Goal: Find specific page/section: Find specific page/section

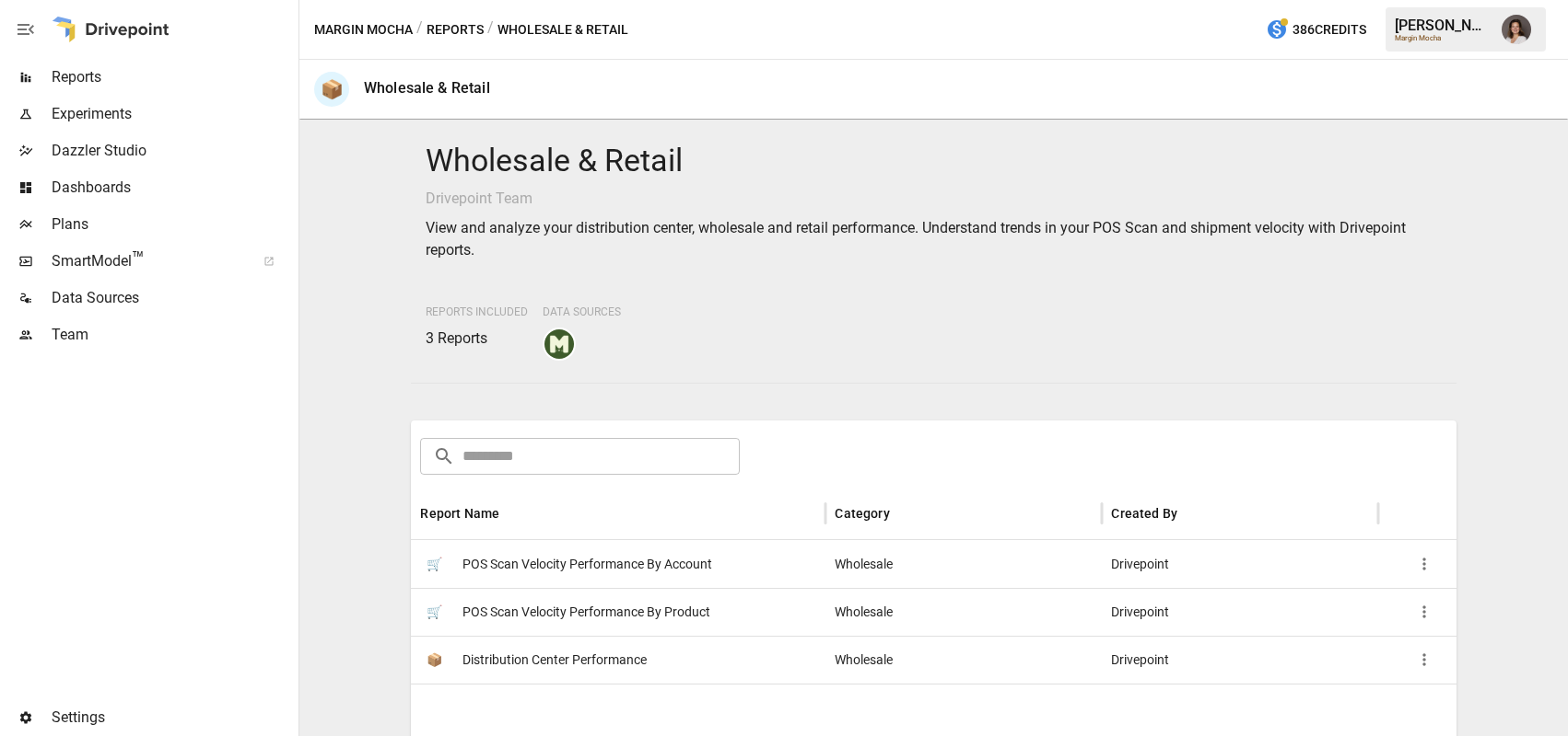
click at [462, 32] on button "Reports" at bounding box center [455, 30] width 57 height 23
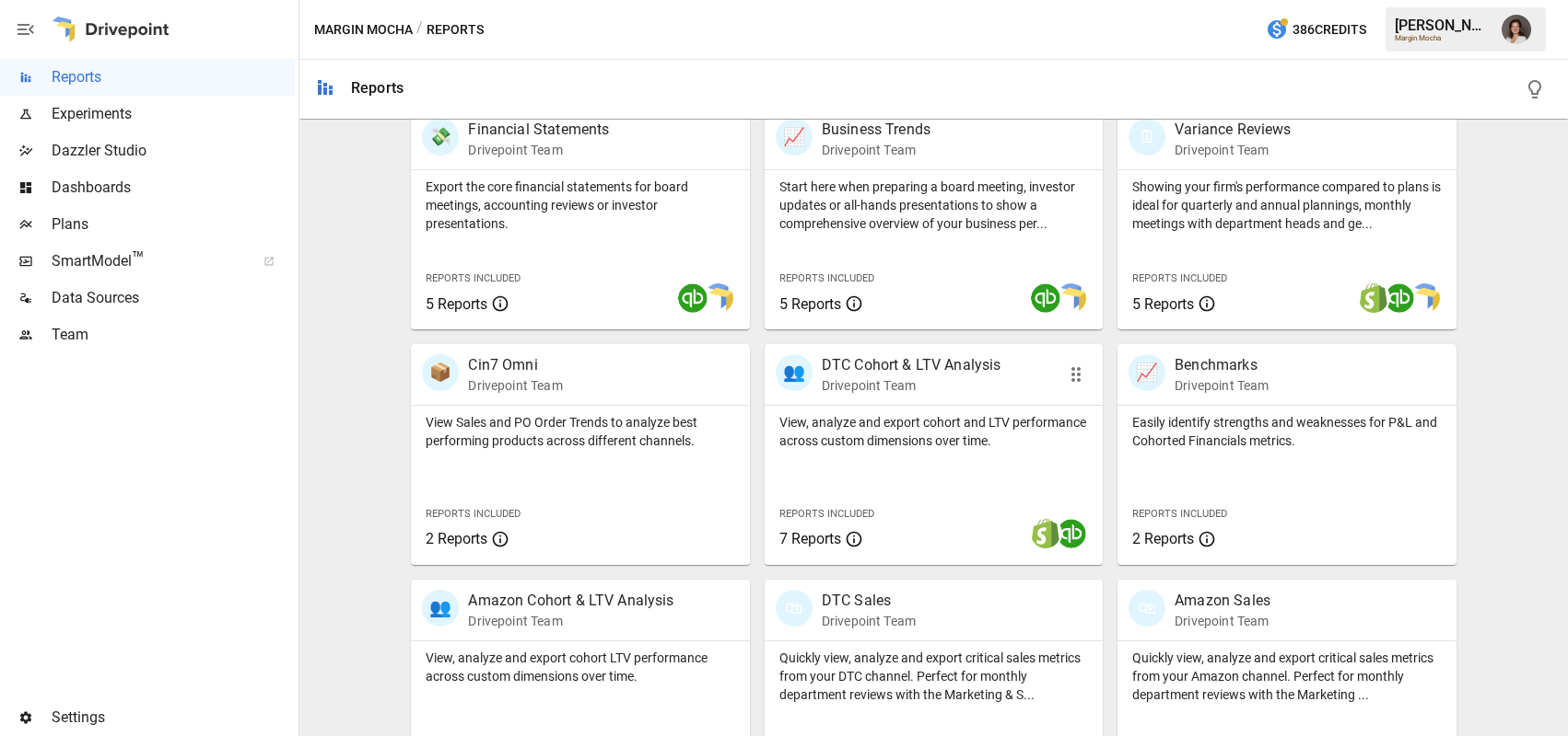
scroll to position [381, 0]
click at [663, 436] on p "View Sales and PO Order Trends to analyze best performing products across diffe…" at bounding box center [580, 434] width 309 height 36
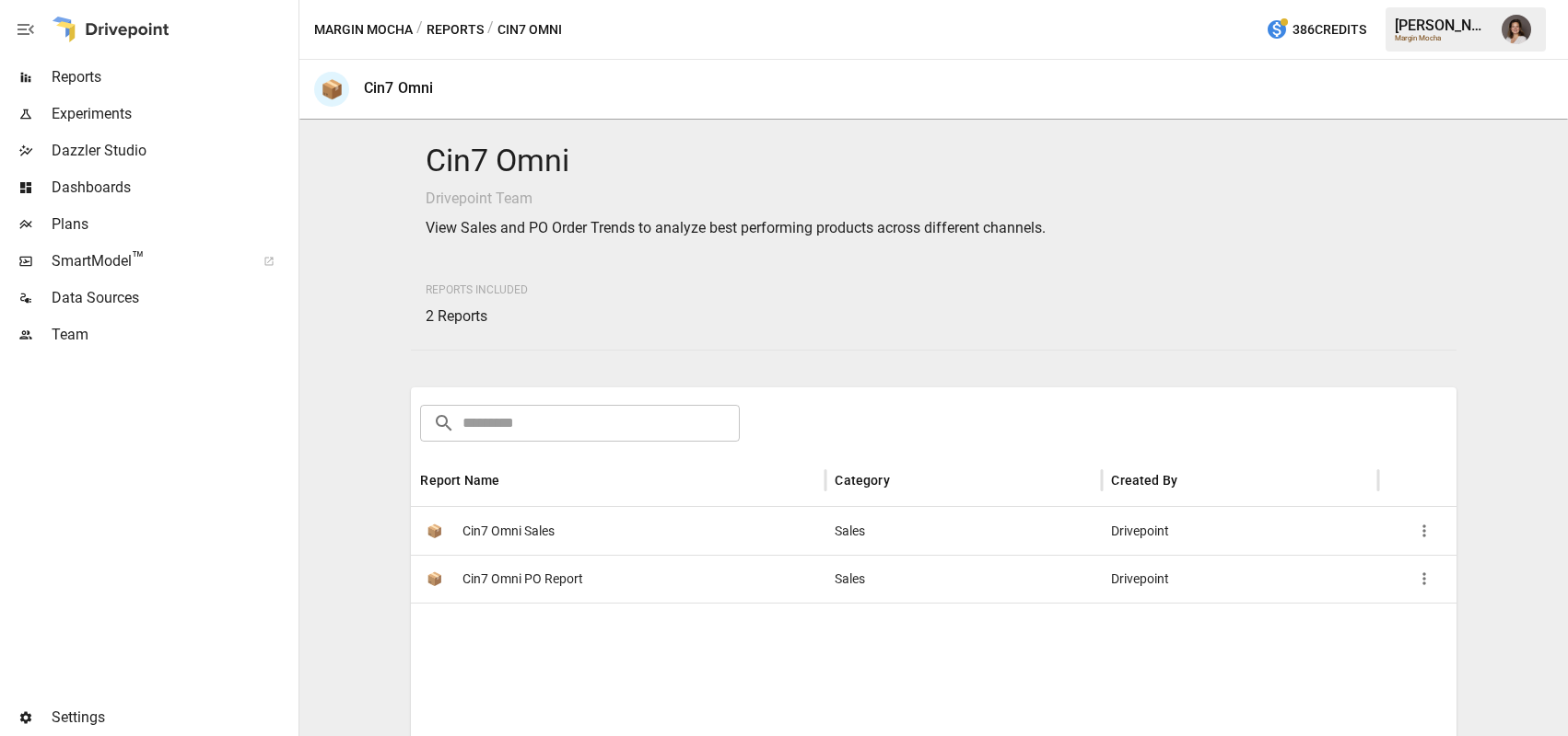
click at [652, 532] on div "📦 Cin7 Omni Sales" at bounding box center [618, 531] width 414 height 48
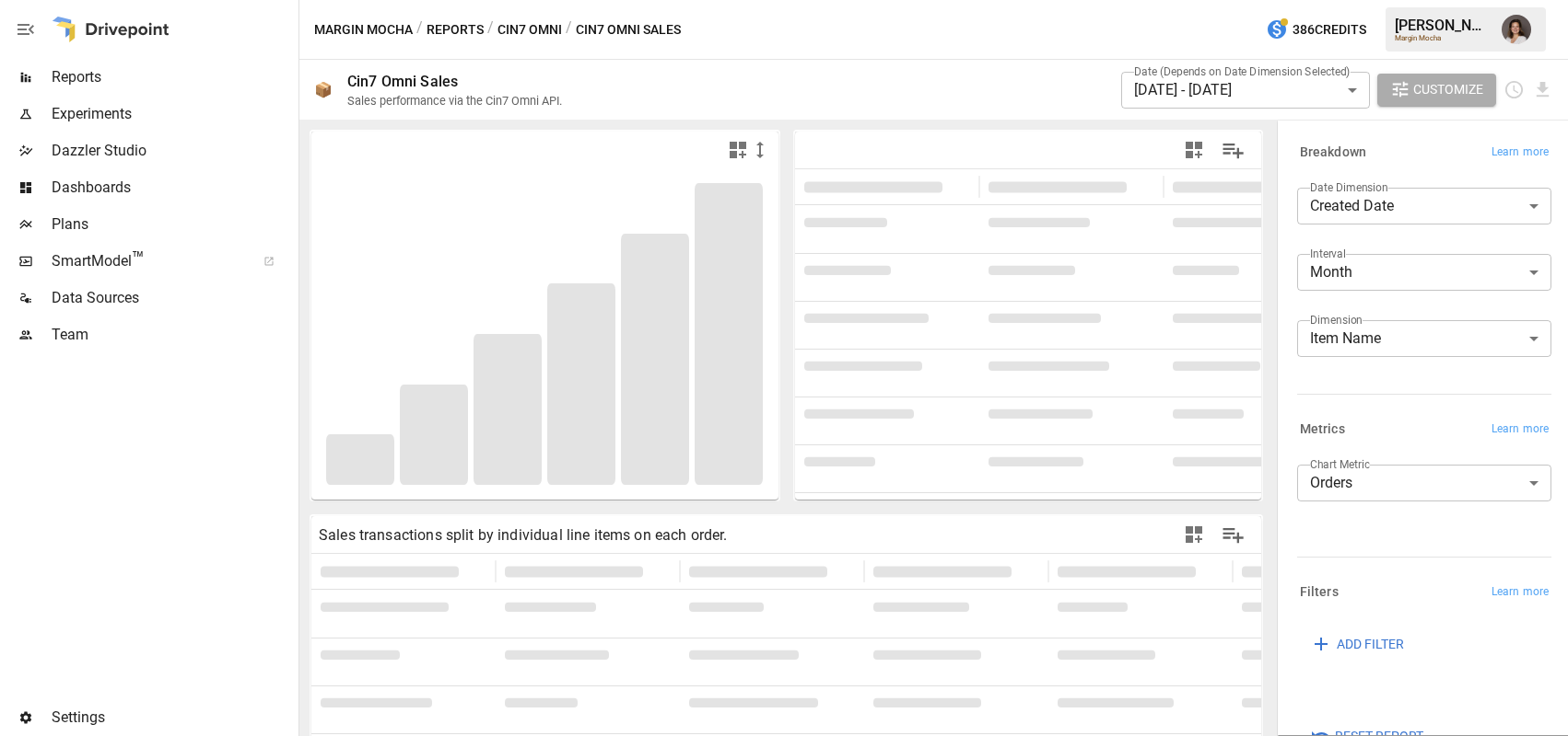
click at [539, 22] on button "Cin7 Omni" at bounding box center [529, 30] width 64 height 23
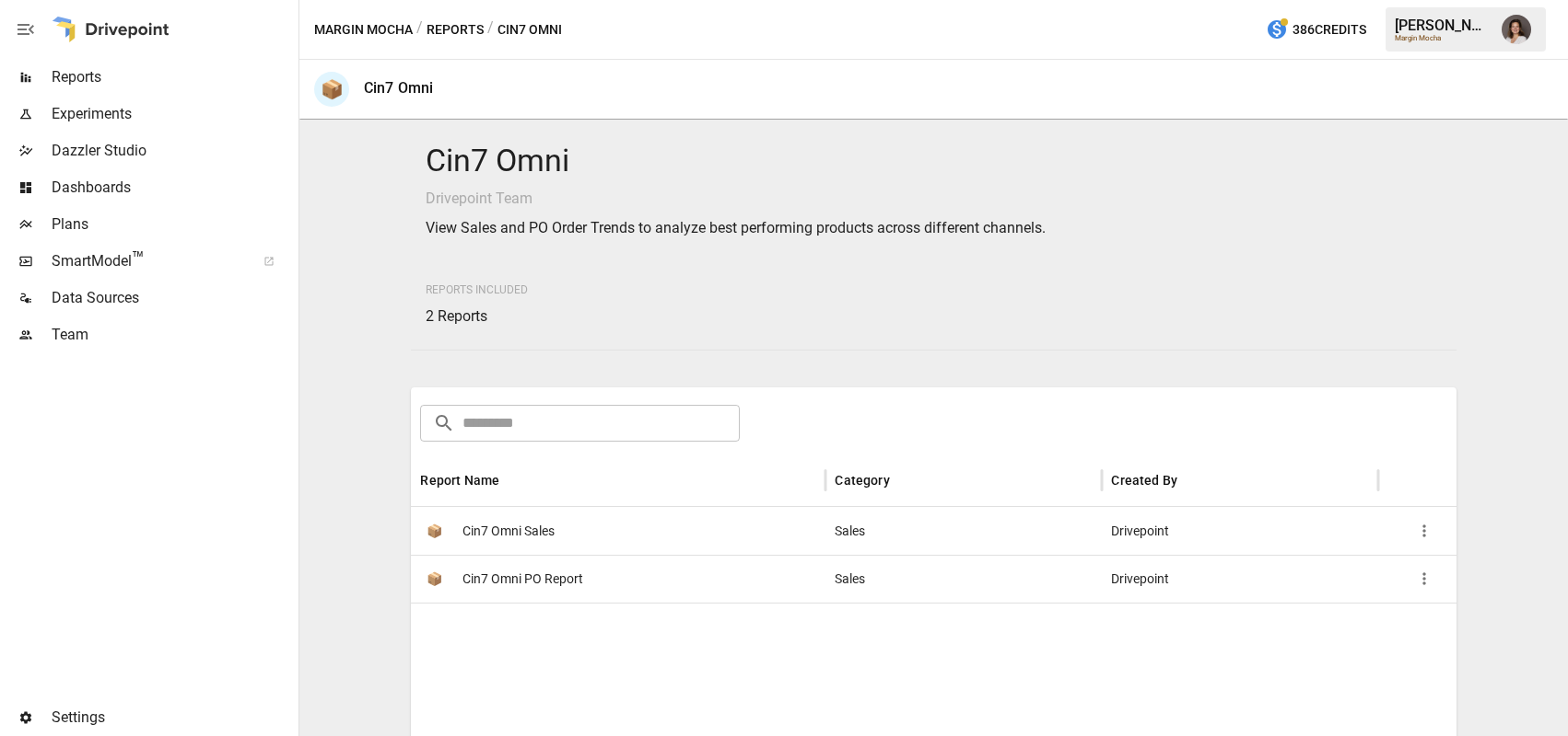
click at [650, 586] on div "📦 Cin7 Omni PO Report" at bounding box center [618, 578] width 414 height 48
